Goal: Find specific page/section: Find specific page/section

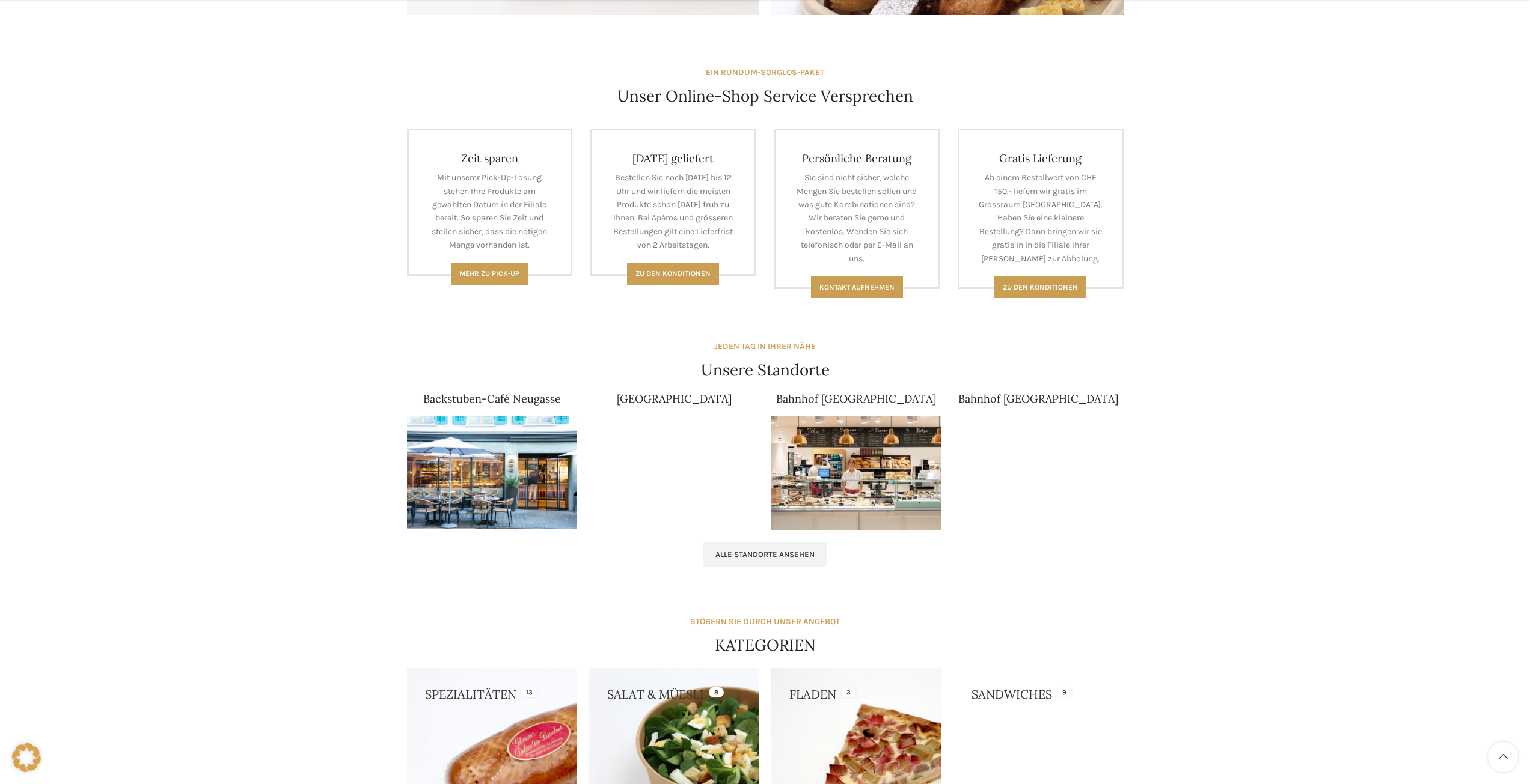
scroll to position [541, 0]
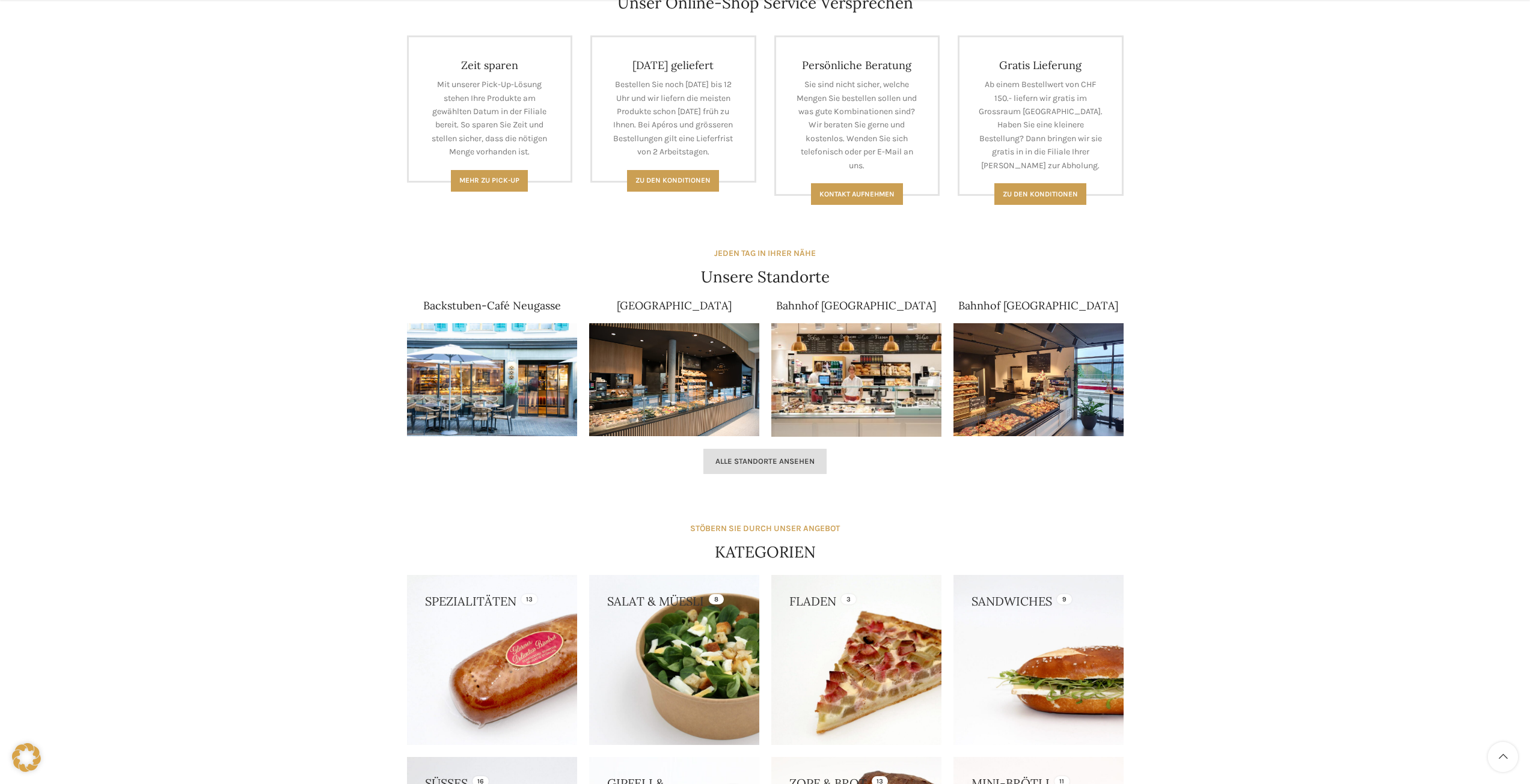
click at [772, 467] on link "Alle Standorte ansehen" at bounding box center [765, 461] width 123 height 25
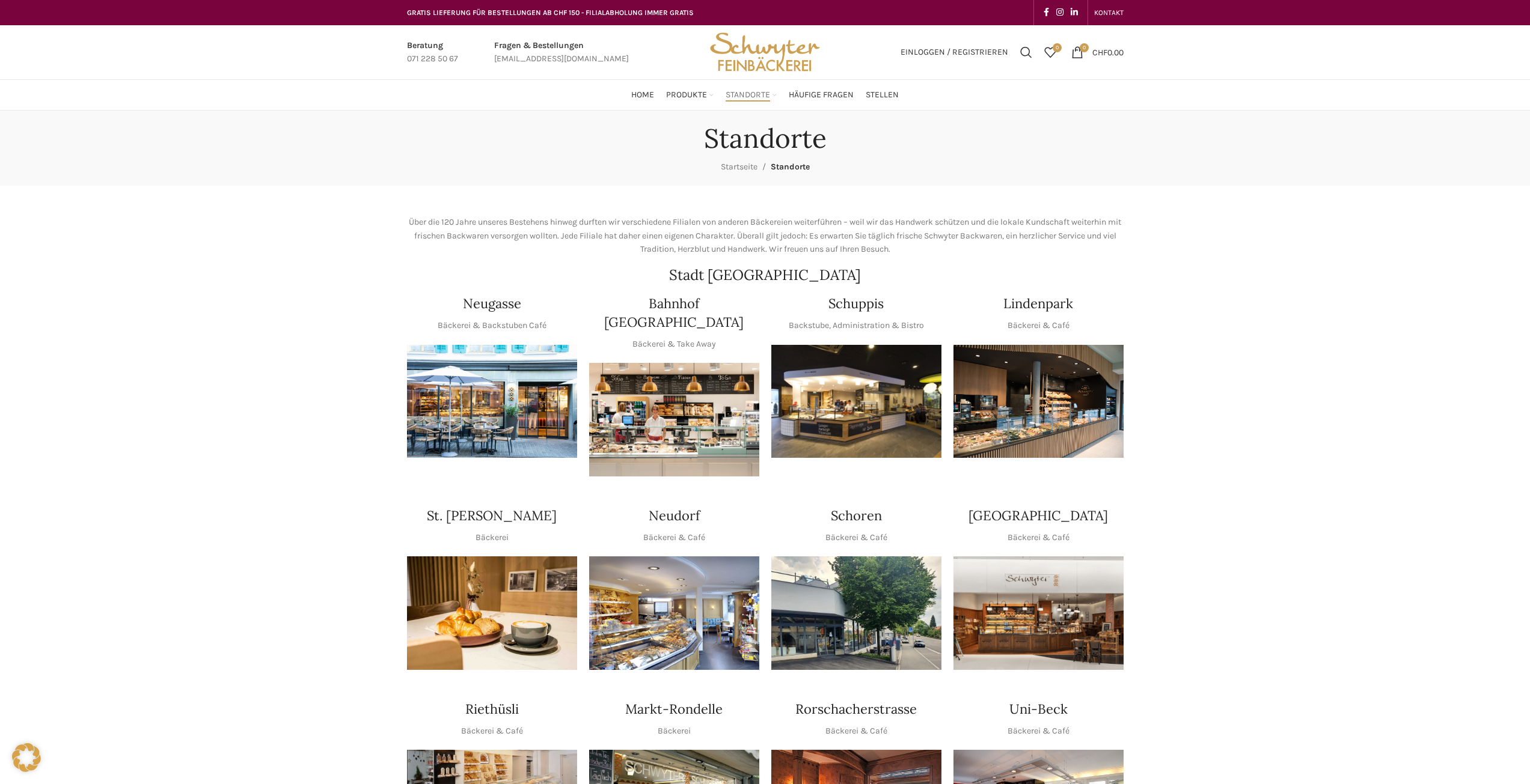
click at [829, 405] on img "1 / 1" at bounding box center [856, 401] width 170 height 113
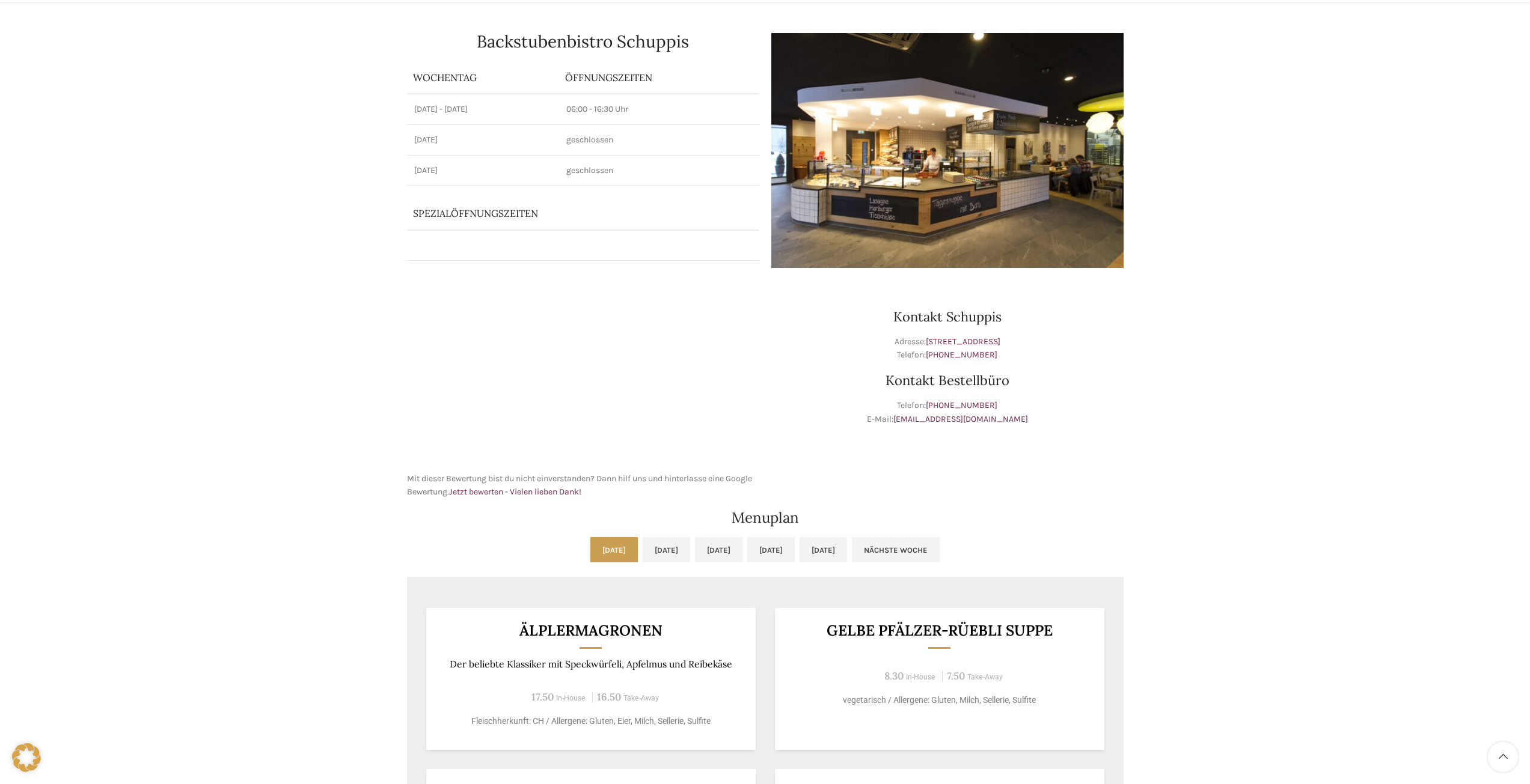
scroll to position [301, 0]
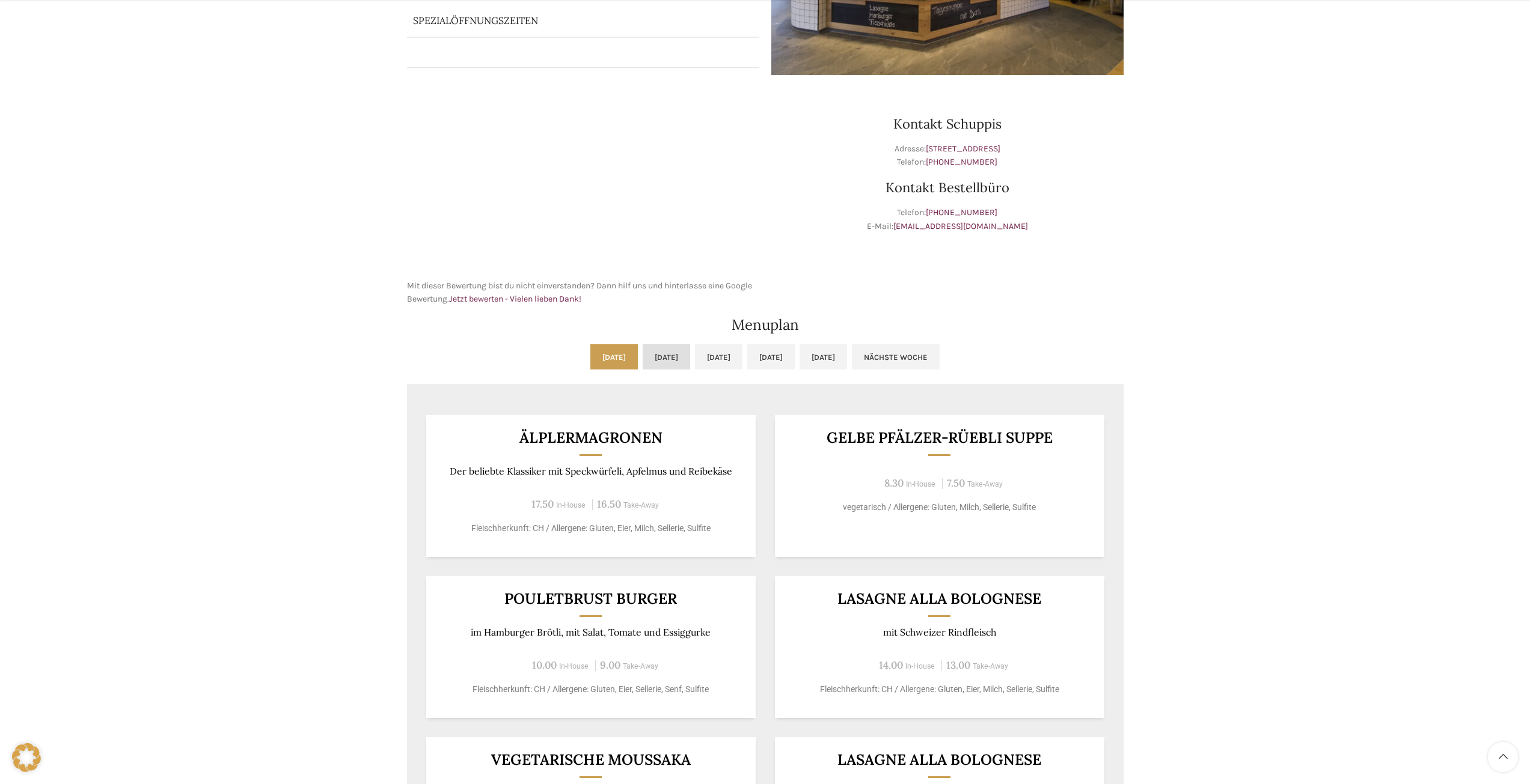
click at [643, 356] on link "[DATE]" at bounding box center [666, 356] width 48 height 25
click at [739, 361] on link "[DATE]" at bounding box center [719, 356] width 48 height 25
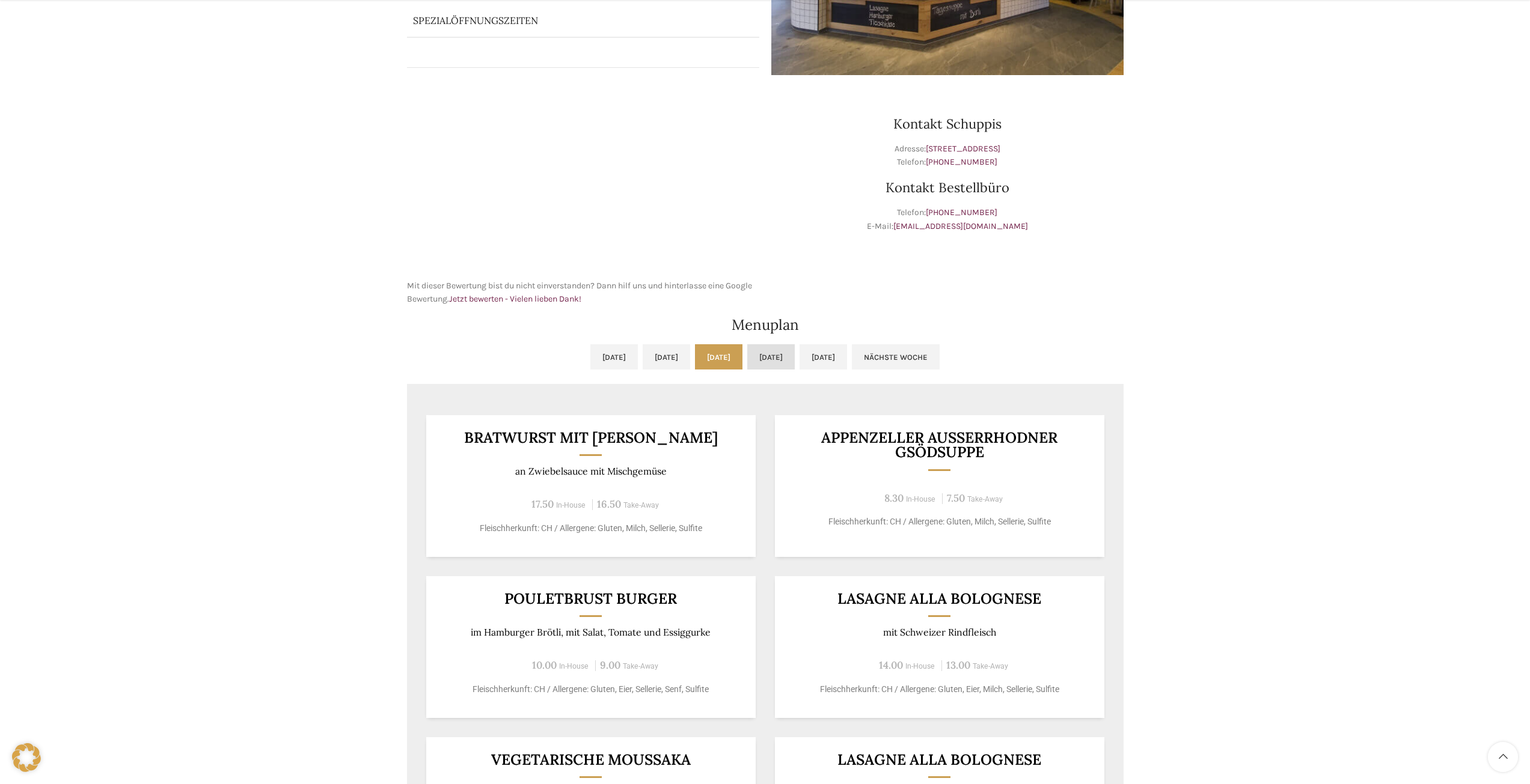
click at [794, 356] on link "[DATE]" at bounding box center [771, 356] width 48 height 25
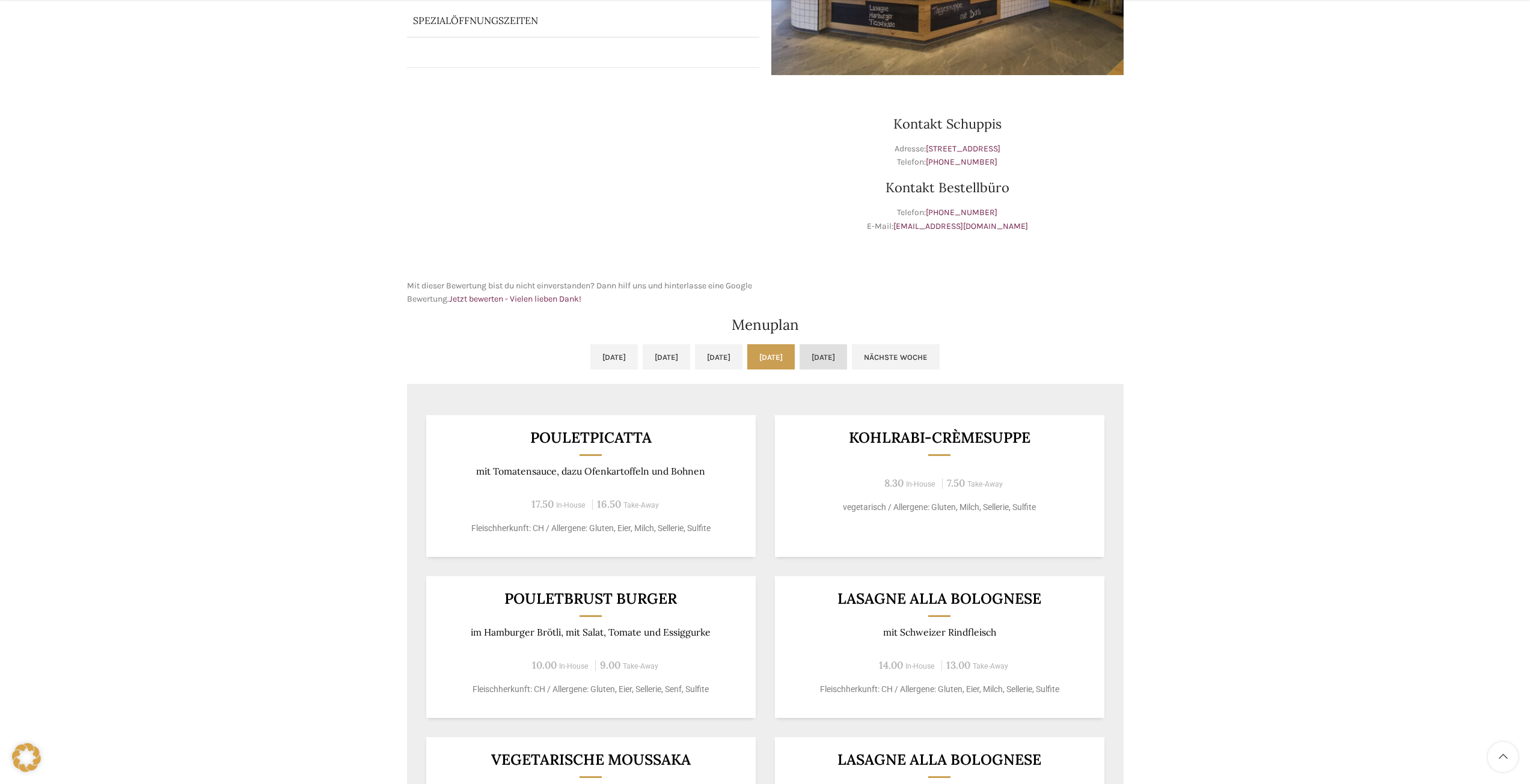
click at [847, 351] on link "[DATE]" at bounding box center [824, 356] width 48 height 25
click at [818, 370] on ul "[DATE] [DATE] [DATE] [DATE] [DATE] Nächste Woche" at bounding box center [765, 363] width 716 height 40
click at [794, 352] on link "[DATE]" at bounding box center [771, 356] width 48 height 25
click at [742, 352] on link "[DATE]" at bounding box center [719, 356] width 48 height 25
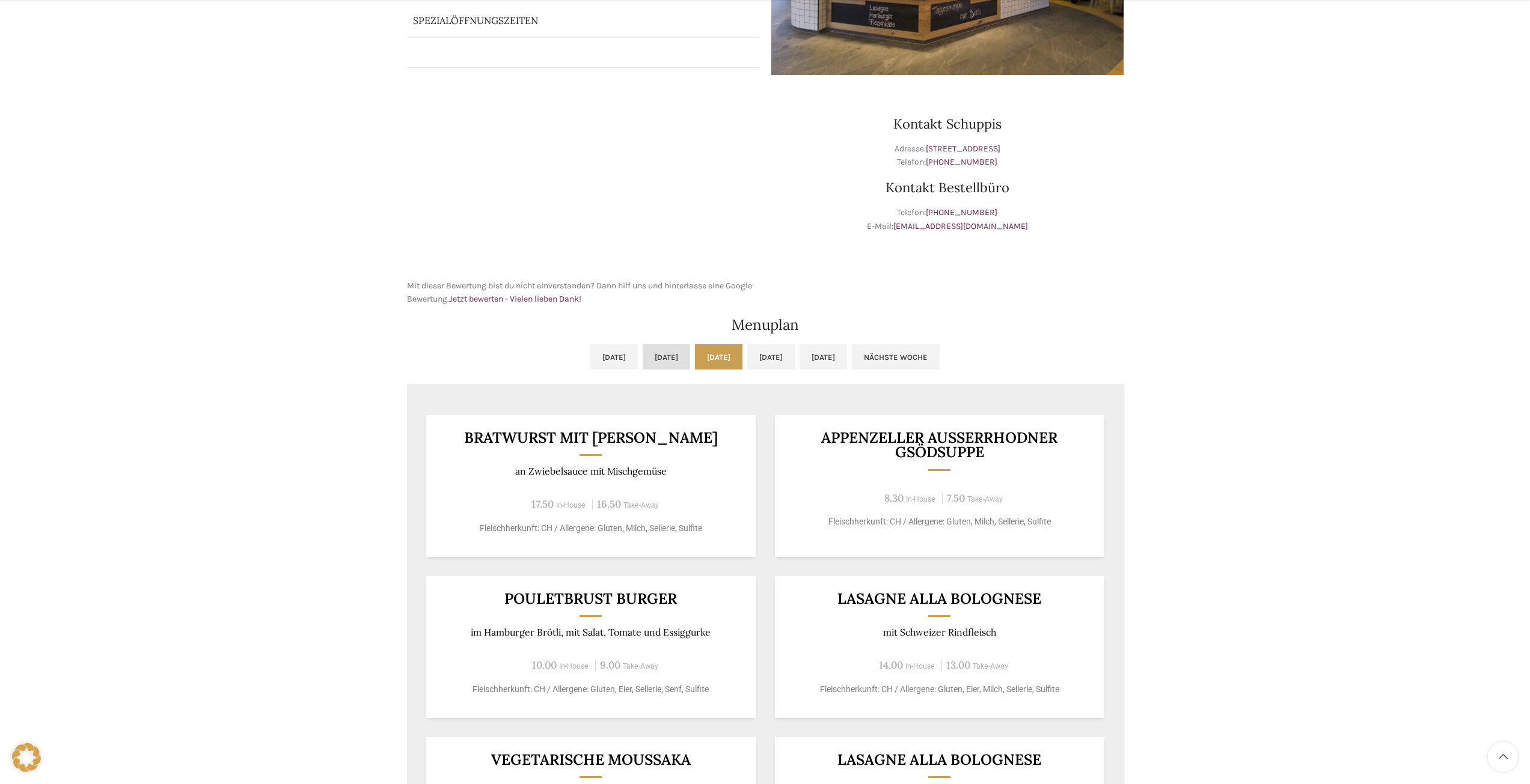
click at [661, 356] on link "[DATE]" at bounding box center [666, 356] width 48 height 25
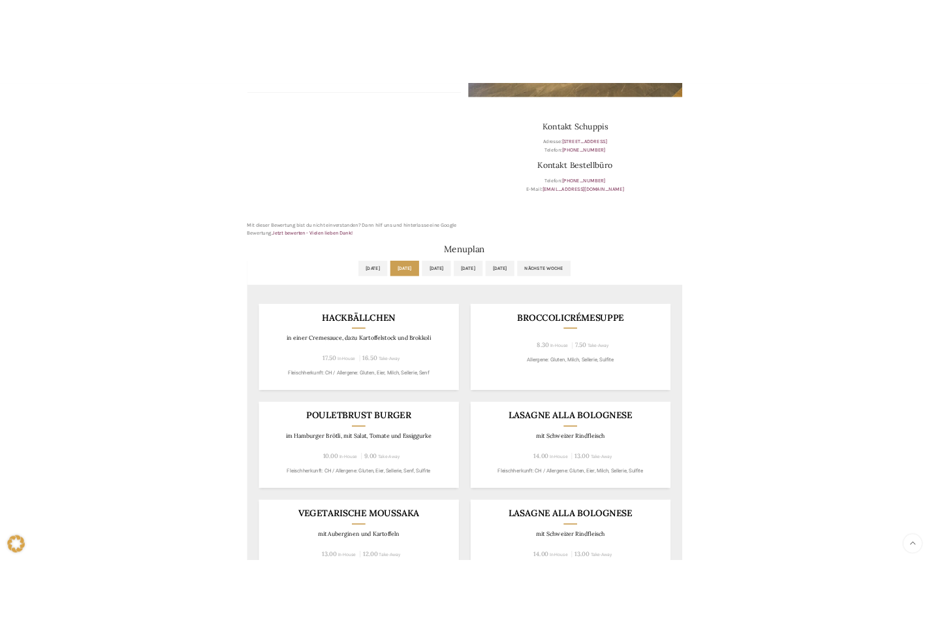
scroll to position [457, 0]
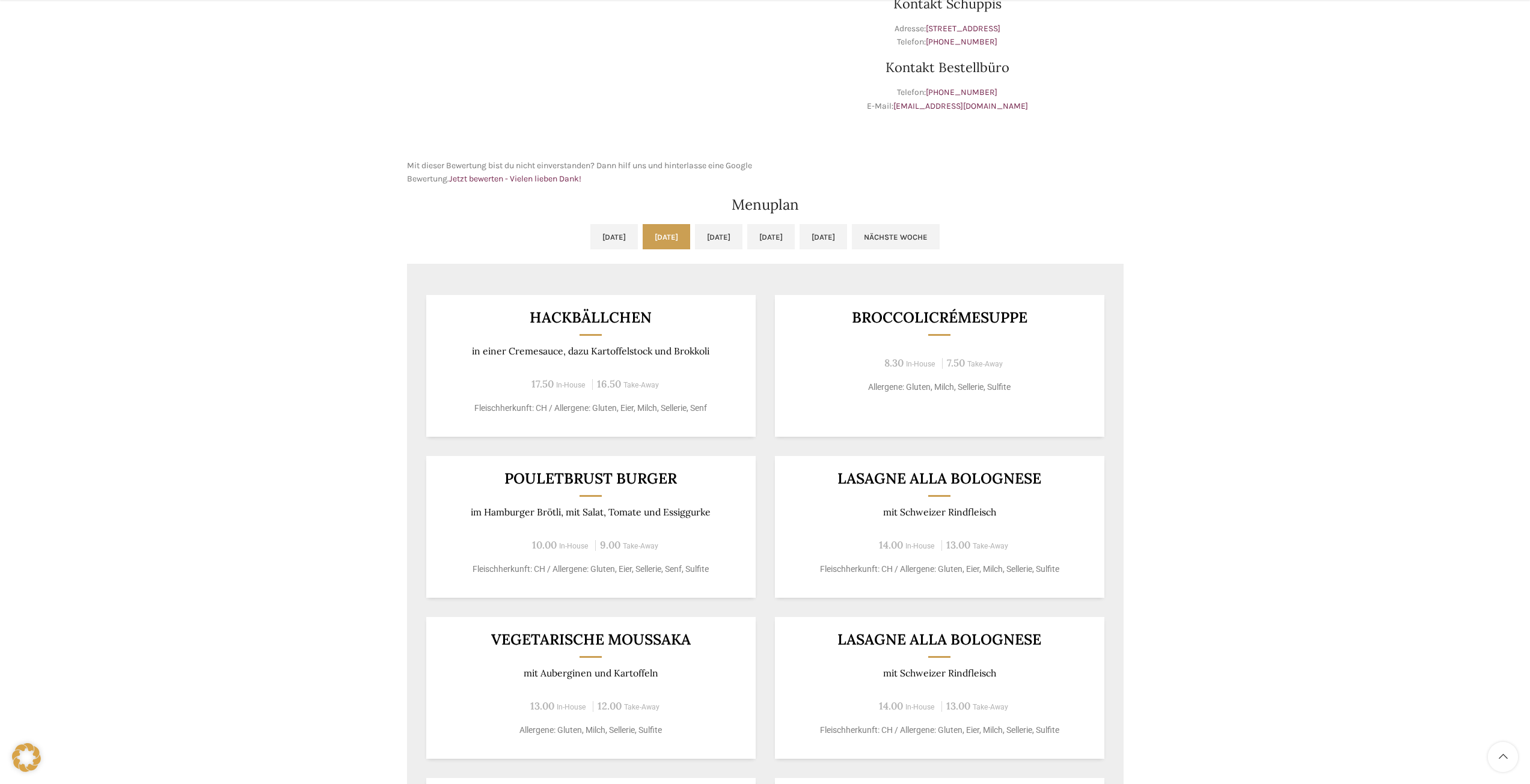
click at [716, 223] on div "[DATE] [DATE] [DATE] [DATE] [DATE] Nächste Woche Vorige Woche [DATE] [DATE] [DA…" at bounding box center [765, 640] width 728 height 846
